Goal: Book appointment/travel/reservation

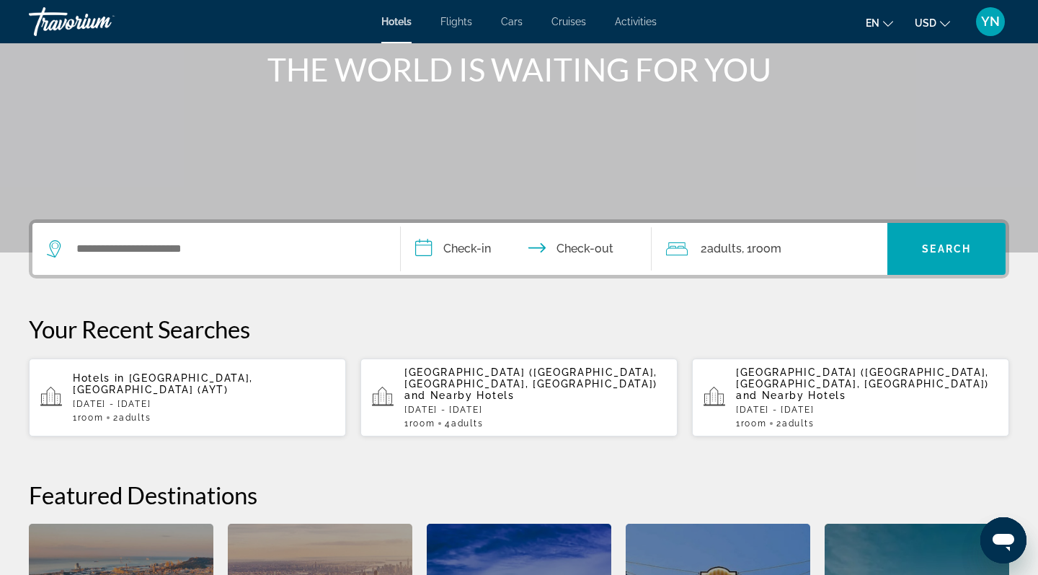
scroll to position [183, 0]
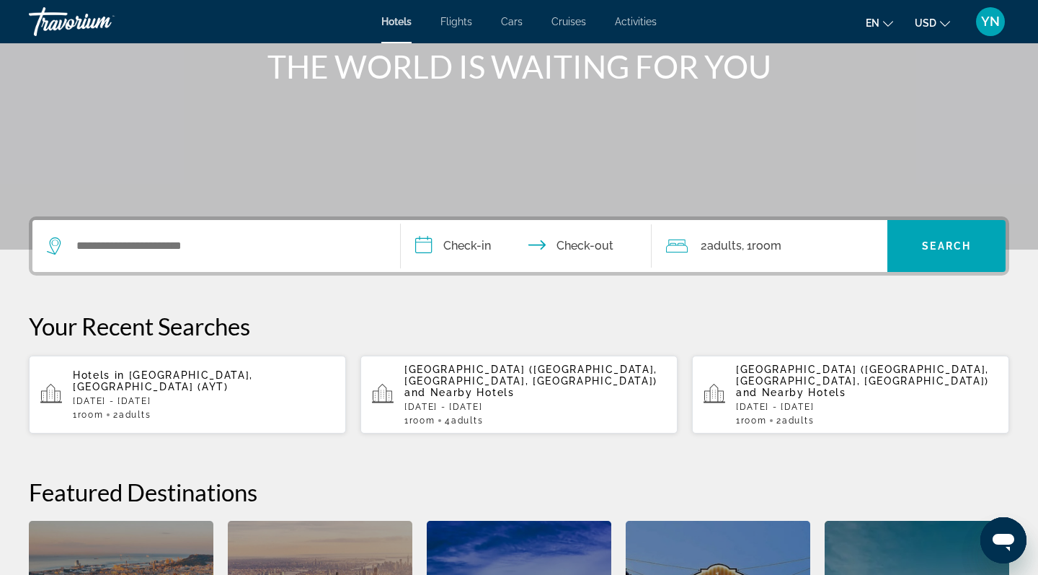
click at [136, 380] on span "[GEOGRAPHIC_DATA], [GEOGRAPHIC_DATA] (AYT)" at bounding box center [163, 380] width 180 height 23
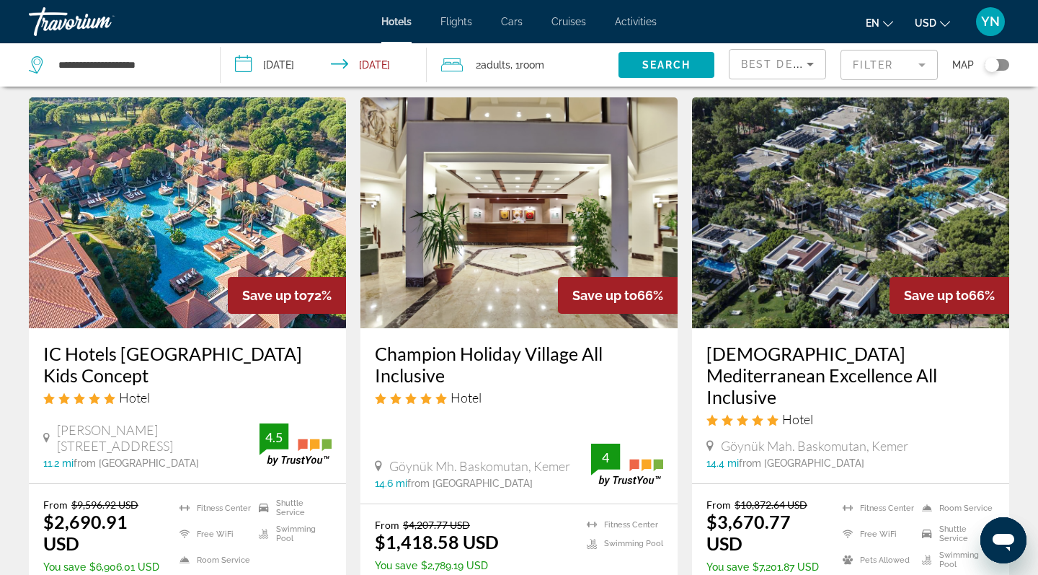
scroll to position [40, 0]
click at [923, 63] on mat-form-field "Filter" at bounding box center [889, 65] width 97 height 30
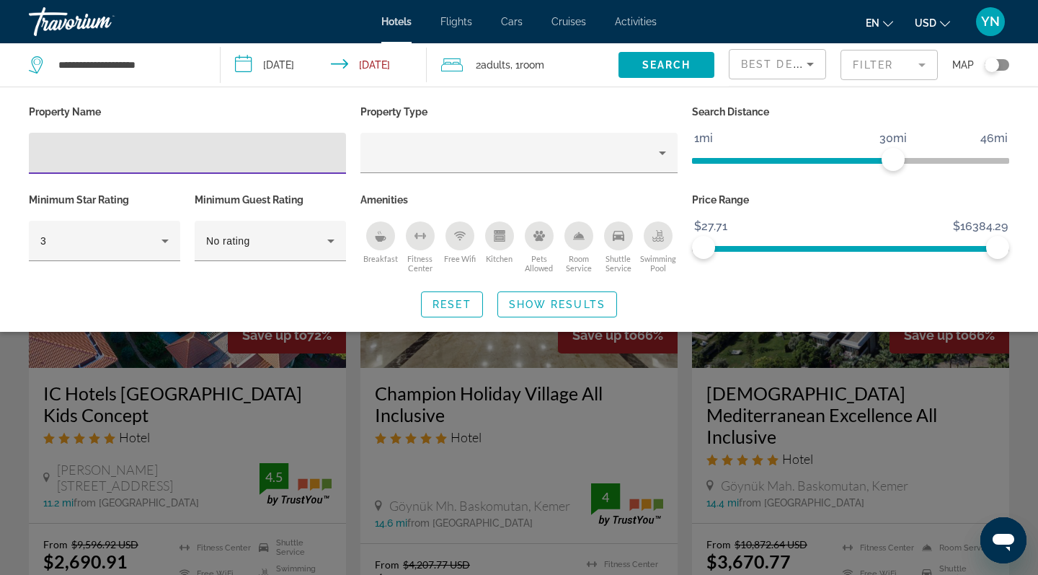
scroll to position [0, 0]
click at [809, 64] on icon "Sort by" at bounding box center [810, 65] width 7 height 4
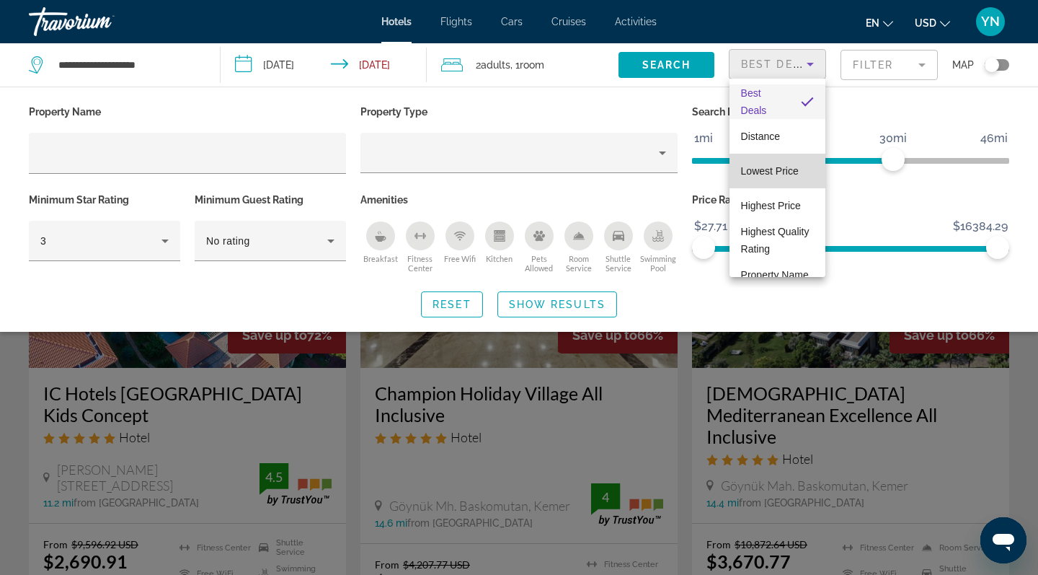
click at [779, 171] on span "Lowest Price" at bounding box center [770, 171] width 58 height 12
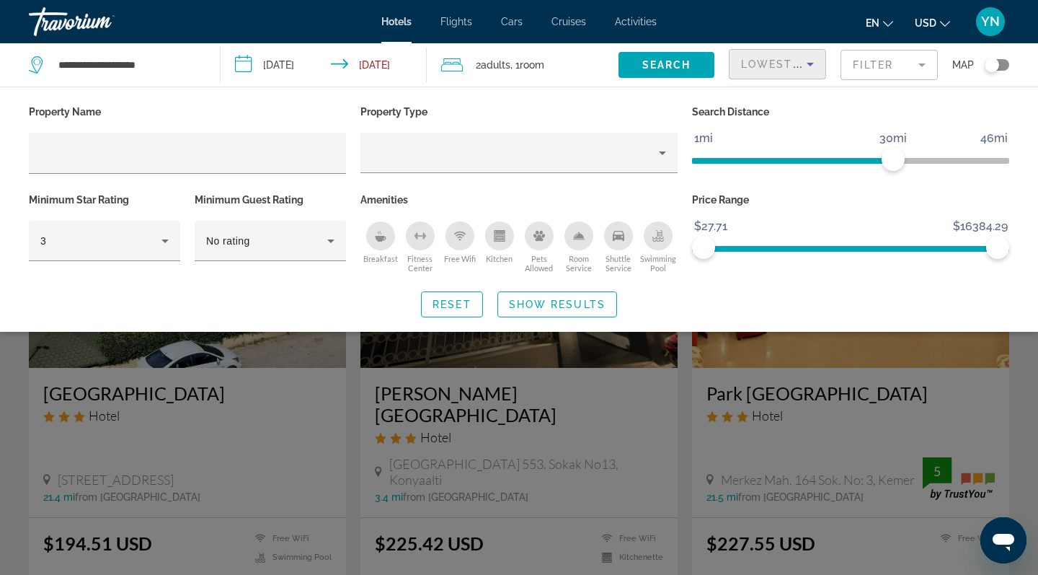
click at [557, 303] on span "Show Results" at bounding box center [557, 305] width 97 height 12
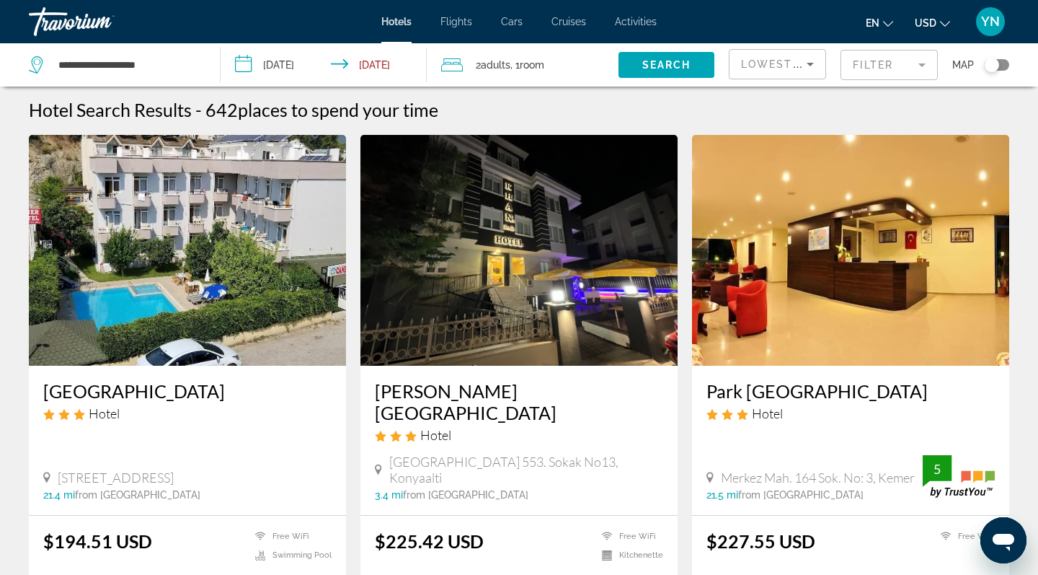
scroll to position [2, 0]
click at [247, 61] on input "**********" at bounding box center [327, 67] width 212 height 48
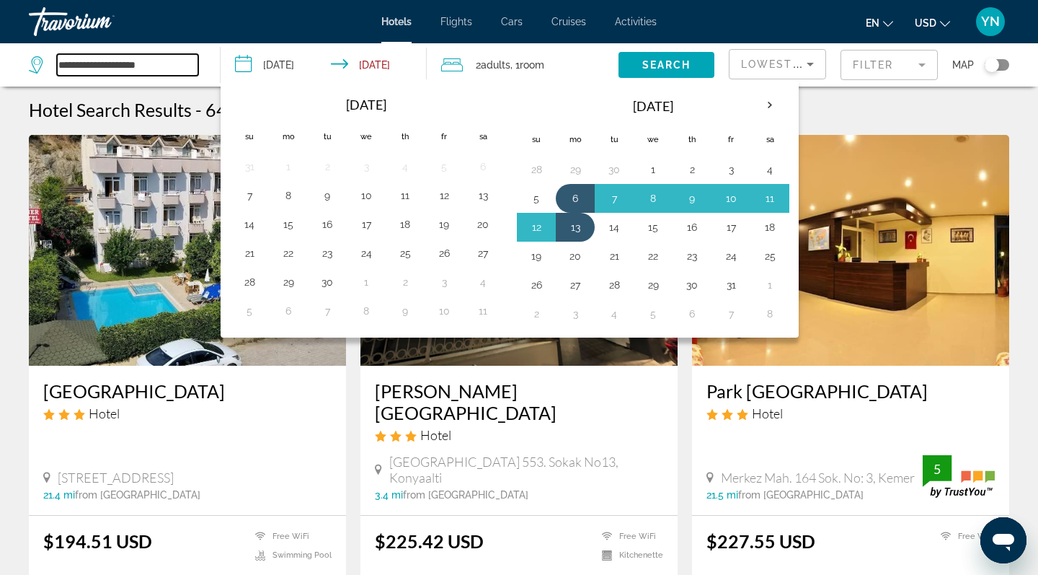
click at [181, 69] on input "**********" at bounding box center [127, 65] width 141 height 22
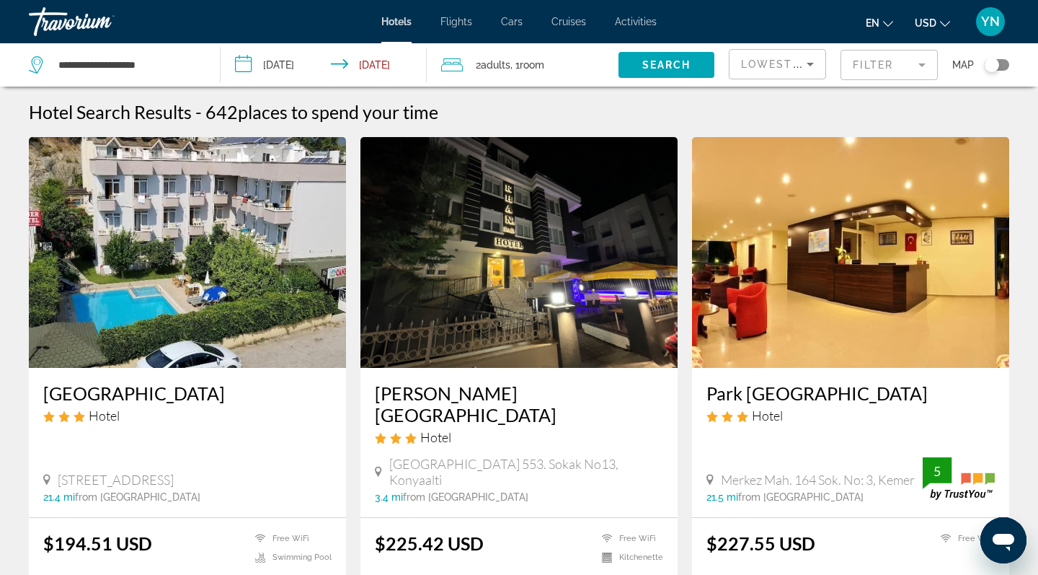
scroll to position [0, 0]
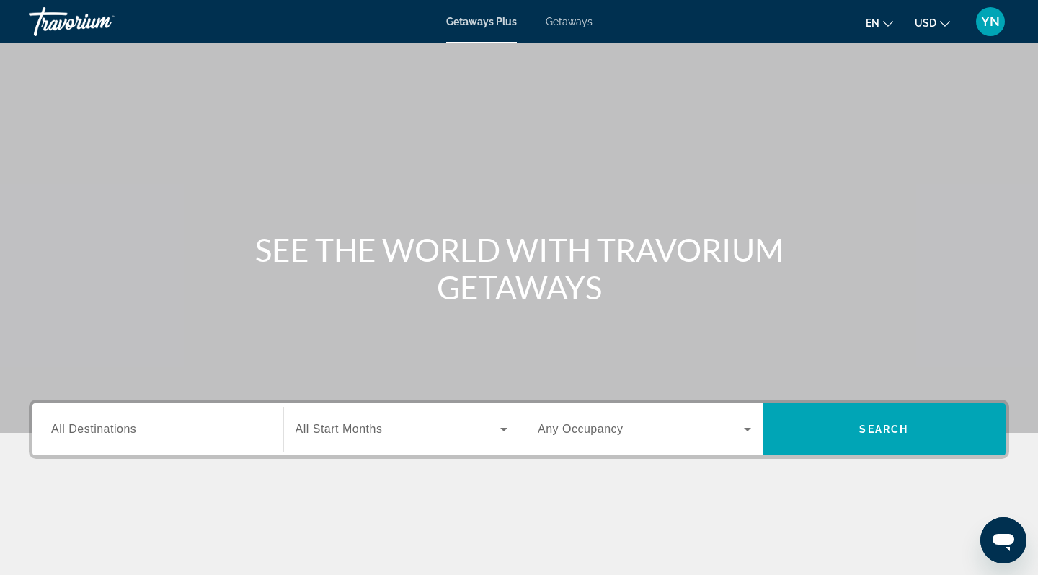
click at [88, 431] on span "All Destinations" at bounding box center [93, 429] width 85 height 12
click at [88, 431] on input "Destination All Destinations" at bounding box center [157, 429] width 213 height 17
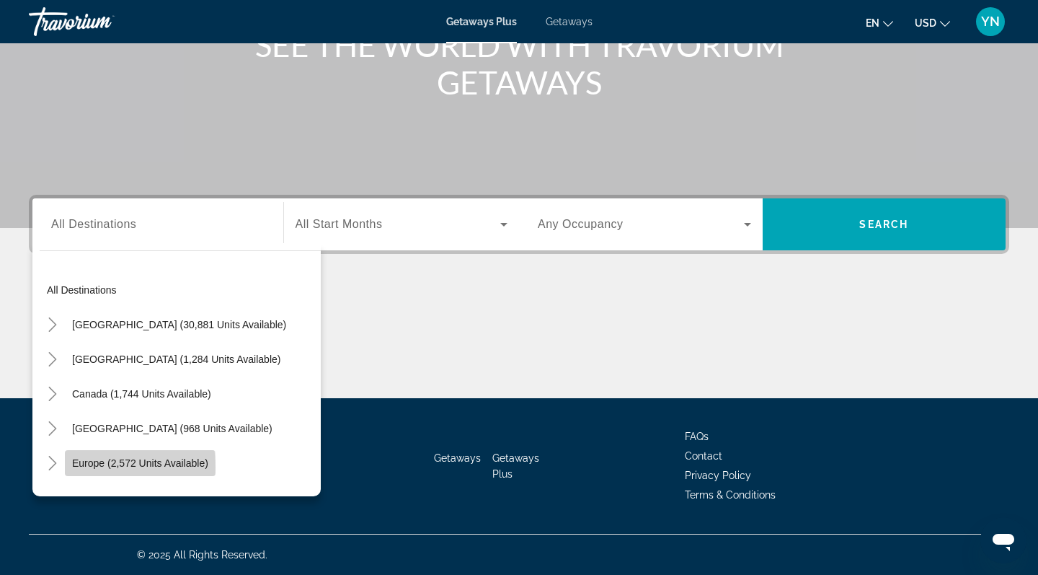
click at [80, 467] on span "Europe (2,572 units available)" at bounding box center [140, 463] width 136 height 12
type input "**********"
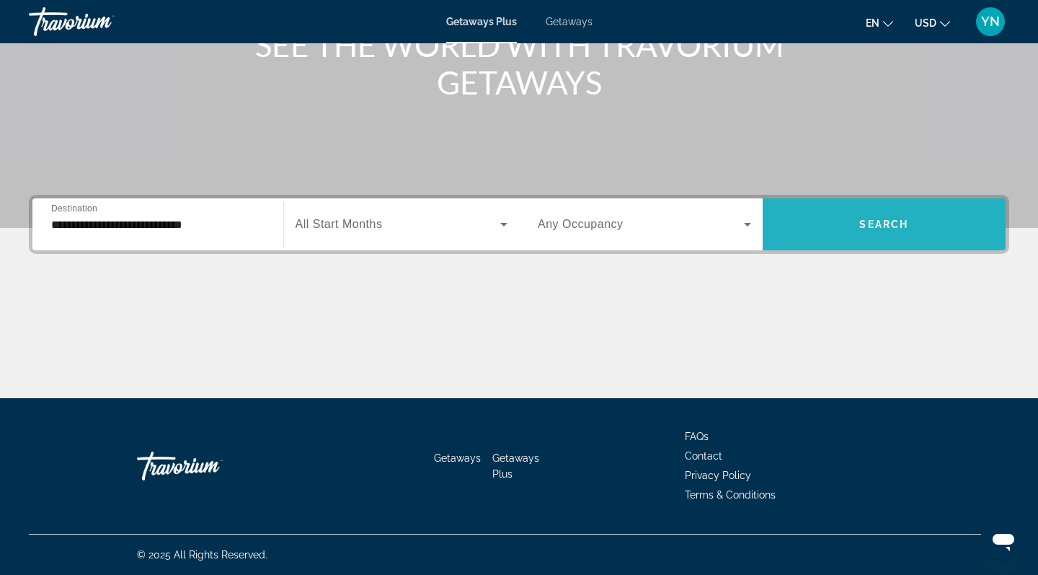
click at [832, 225] on span "Search widget" at bounding box center [885, 224] width 244 height 35
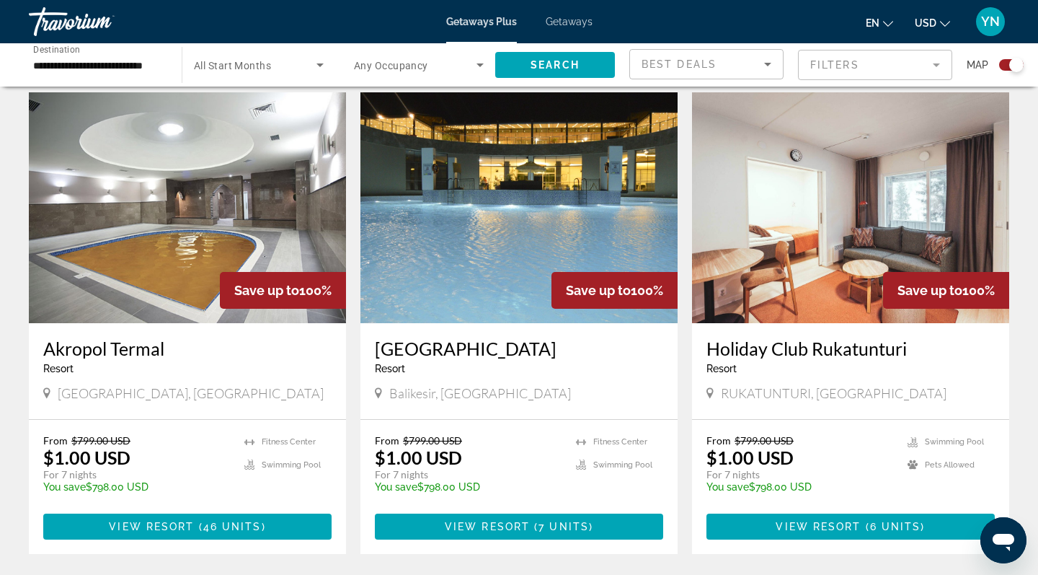
scroll to position [983, 0]
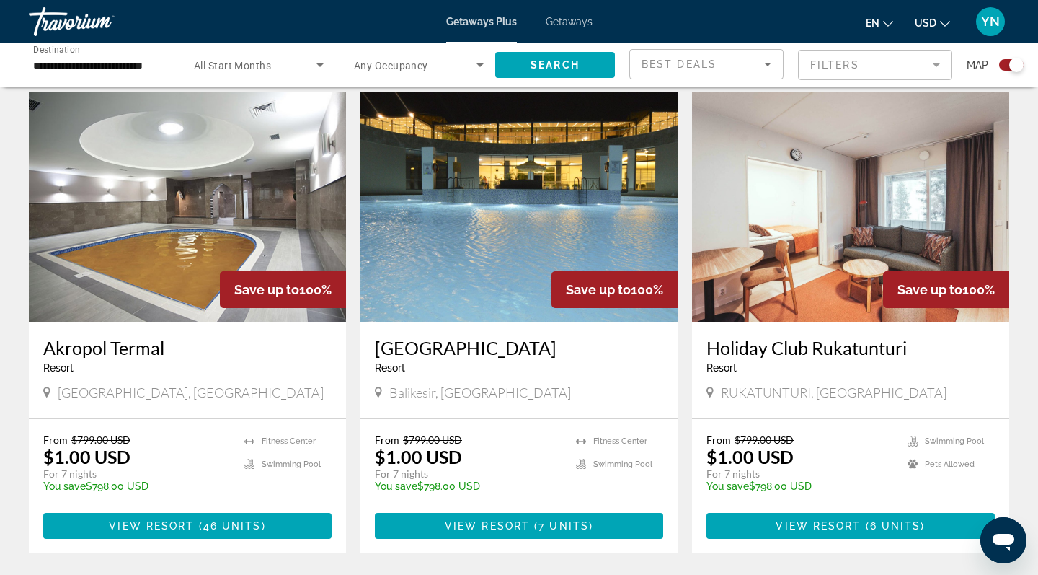
click at [480, 459] on div "From $799.00 USD $1.00 USD For 7 nights You save $798.00 USD temp" at bounding box center [468, 467] width 187 height 69
click at [480, 525] on span "View Resort" at bounding box center [487, 526] width 85 height 12
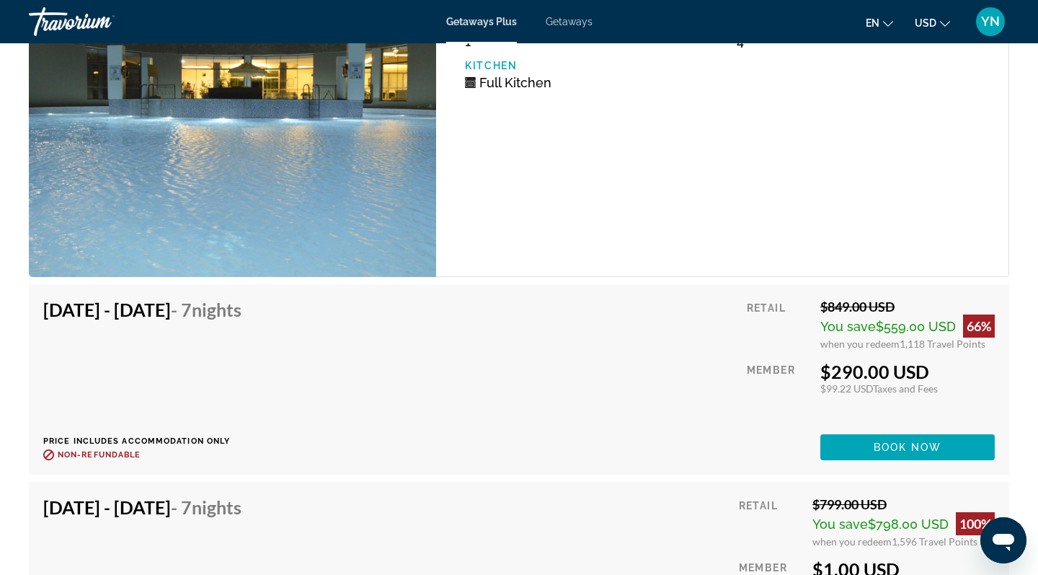
scroll to position [2686, 0]
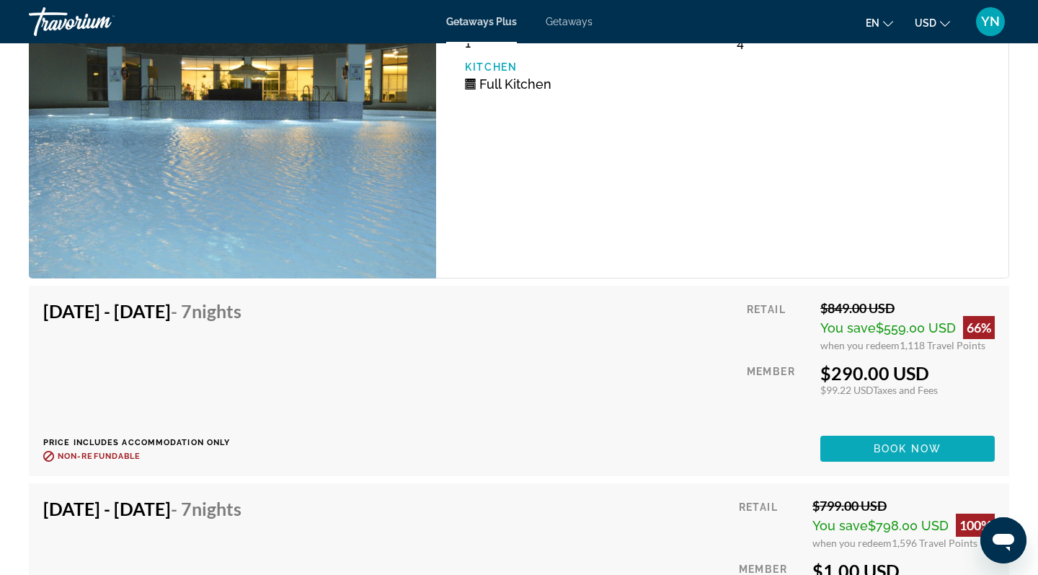
click at [867, 431] on span "Main content" at bounding box center [908, 448] width 175 height 35
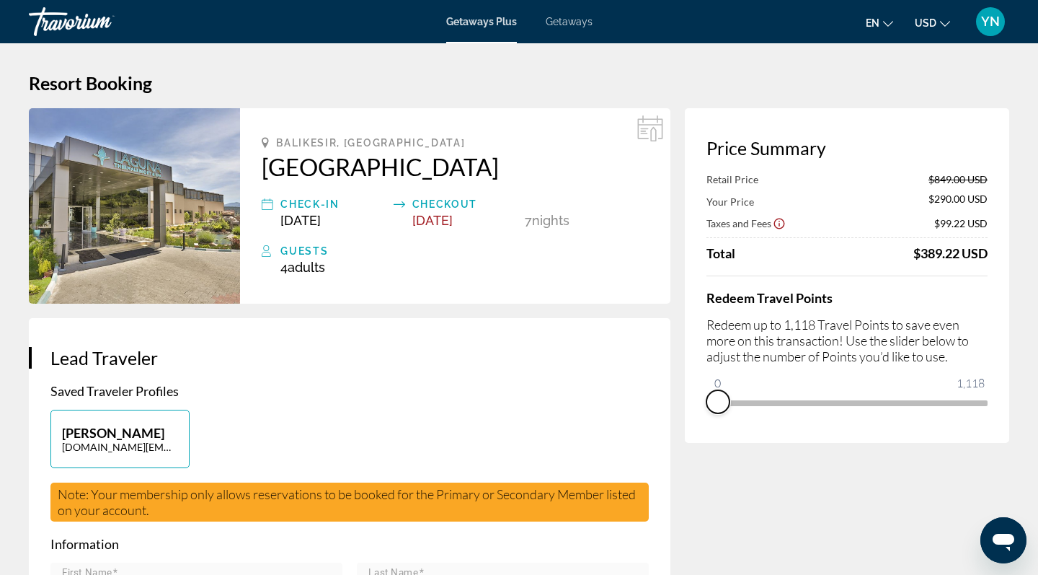
drag, startPoint x: 976, startPoint y: 423, endPoint x: 689, endPoint y: 428, distance: 286.3
click at [689, 428] on div "Price Summary Retail Price $849.00 USD Your Price $290.00 USD Taxes and Fees $9…" at bounding box center [847, 275] width 325 height 335
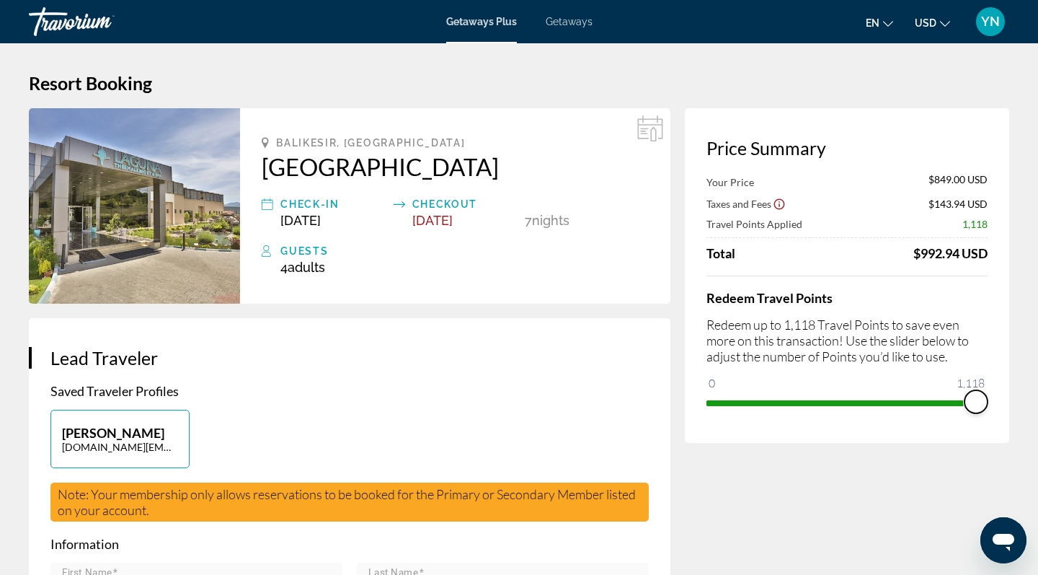
drag, startPoint x: 715, startPoint y: 388, endPoint x: 1038, endPoint y: 366, distance: 323.8
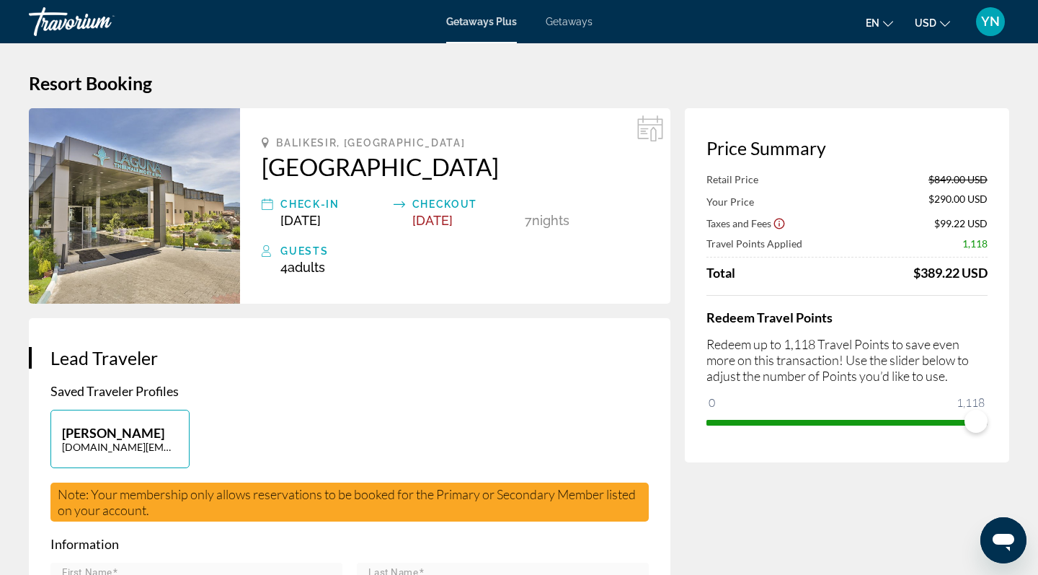
click at [122, 255] on img "Main content" at bounding box center [134, 205] width 211 height 195
click at [570, 22] on span "Getaways" at bounding box center [569, 22] width 47 height 12
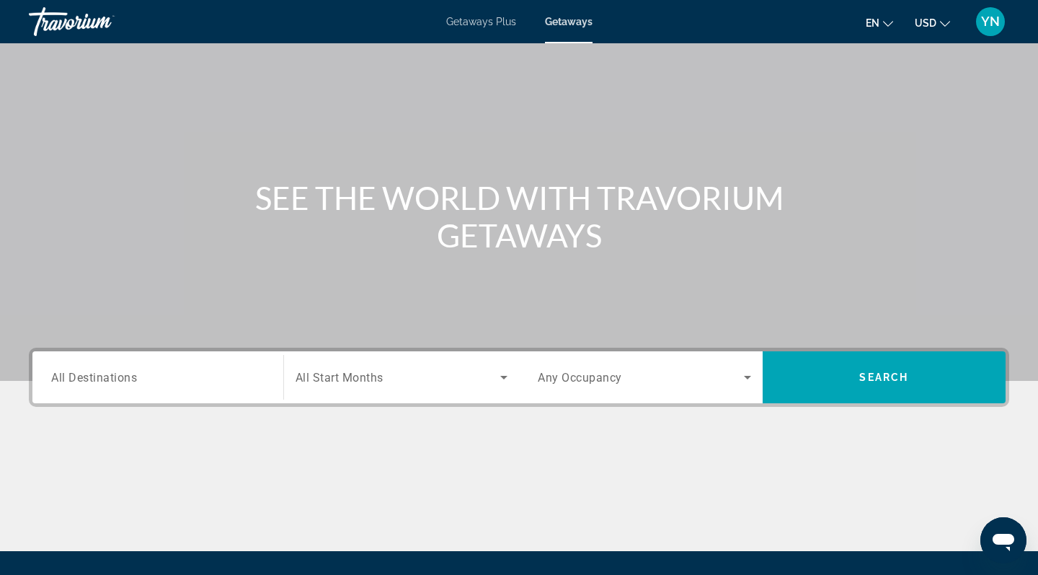
scroll to position [50, 0]
